Goal: Task Accomplishment & Management: Manage account settings

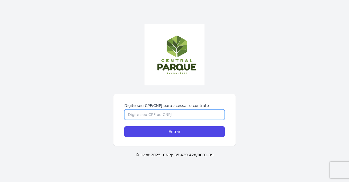
click at [133, 112] on input "Digite seu CPF/CNPJ para acessar o contrato" at bounding box center [174, 114] width 100 height 10
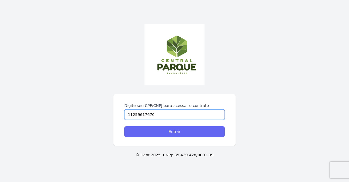
type input "11259617670"
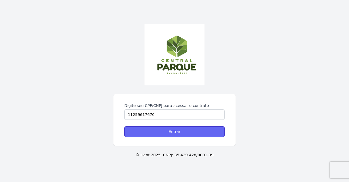
click at [141, 132] on input "Entrar" at bounding box center [174, 131] width 100 height 11
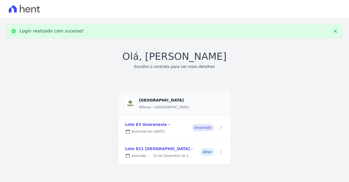
click at [138, 151] on link at bounding box center [175, 152] width 112 height 24
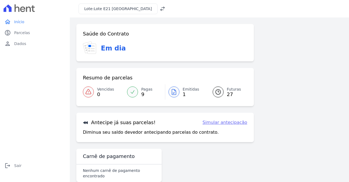
click at [182, 91] on link "Emitidas 1" at bounding box center [185, 91] width 41 height 15
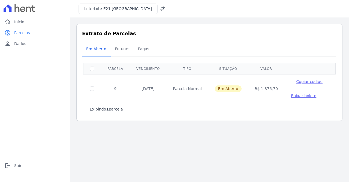
click at [299, 82] on span "Copiar código" at bounding box center [310, 81] width 26 height 4
click at [292, 94] on span "Baixar boleto" at bounding box center [303, 96] width 25 height 4
